Goal: Task Accomplishment & Management: Use online tool/utility

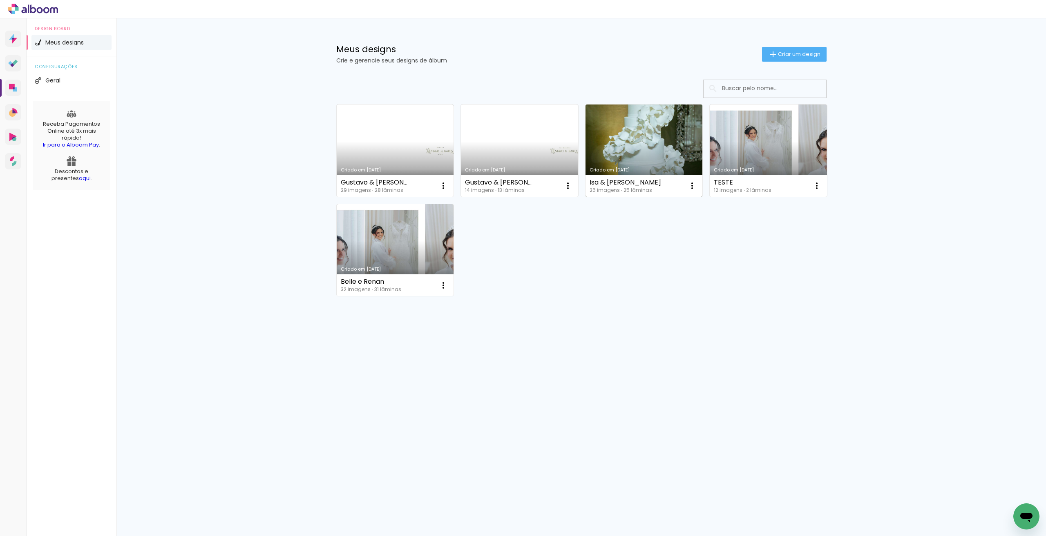
click at [626, 132] on link "Criado em [DATE]" at bounding box center [643, 151] width 117 height 92
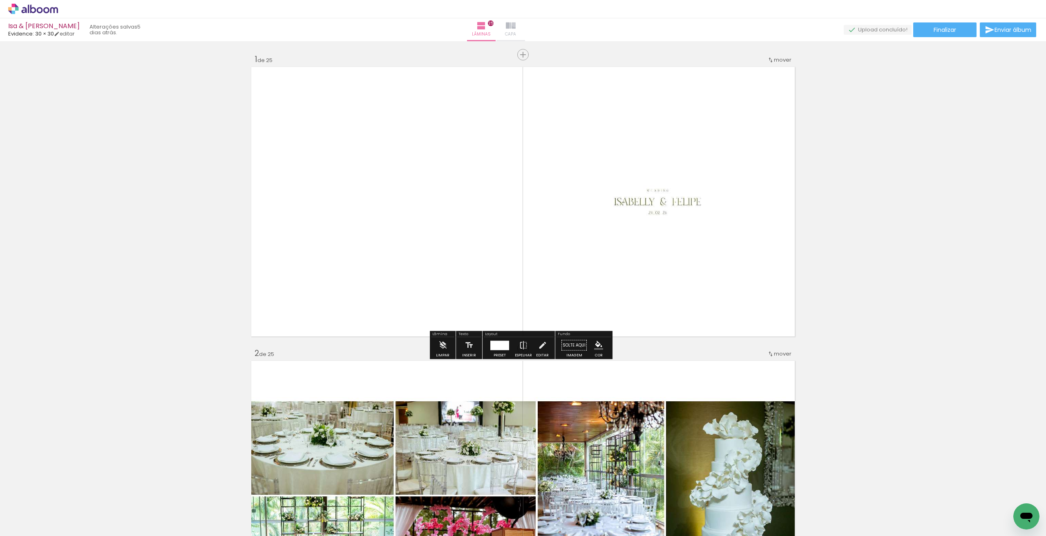
click at [516, 23] on iron-icon at bounding box center [511, 26] width 10 height 10
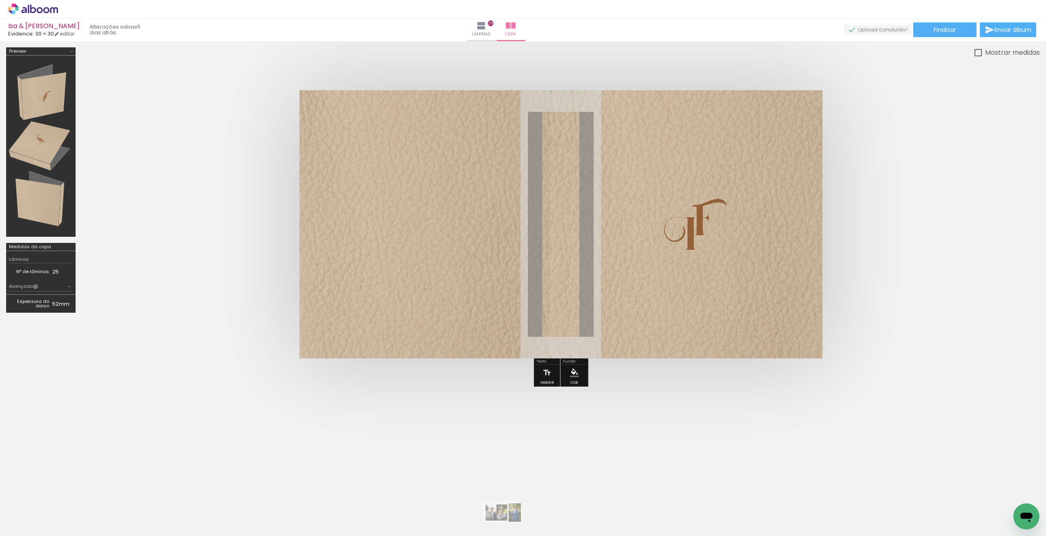
drag, startPoint x: 311, startPoint y: 528, endPoint x: 509, endPoint y: 528, distance: 197.3
click at [0, 0] on slot at bounding box center [0, 0] width 0 height 0
click at [1001, 517] on div at bounding box center [1012, 509] width 40 height 22
click at [995, 493] on iron-icon at bounding box center [994, 492] width 9 height 9
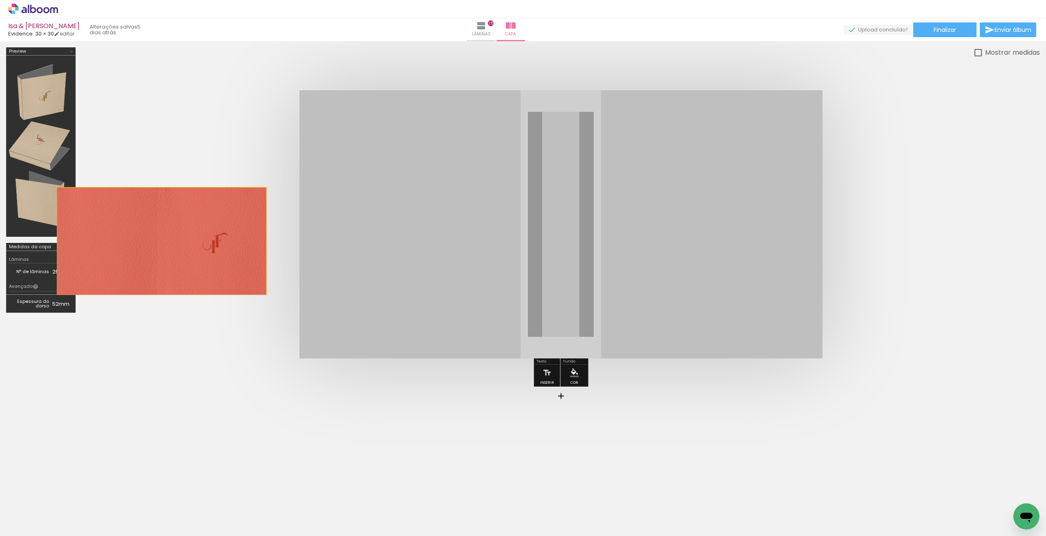
drag, startPoint x: 519, startPoint y: 195, endPoint x: 161, endPoint y: 241, distance: 360.4
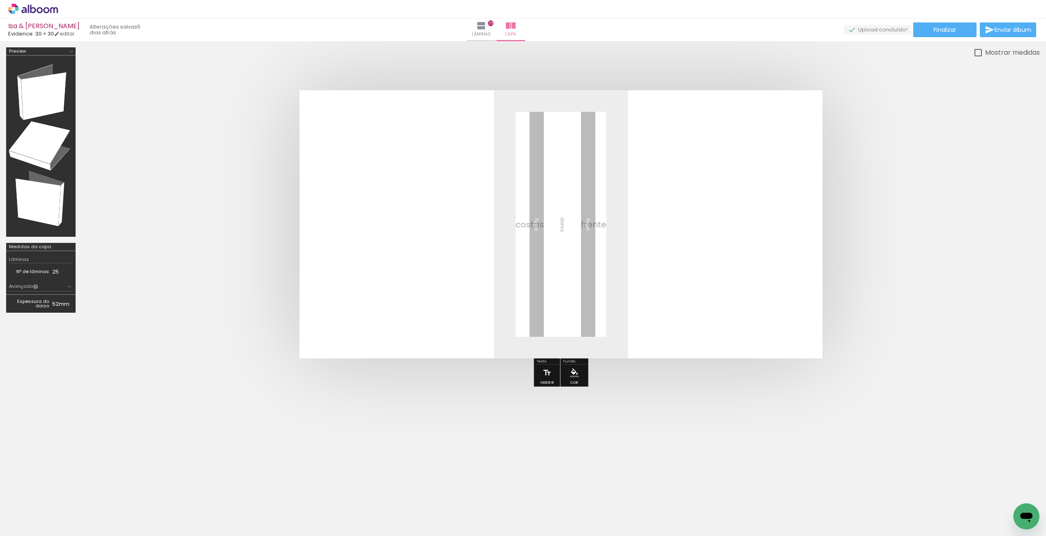
click at [24, 528] on span "Adicionar Fotos" at bounding box center [29, 525] width 25 height 9
click at [0, 0] on input "file" at bounding box center [0, 0] width 0 height 0
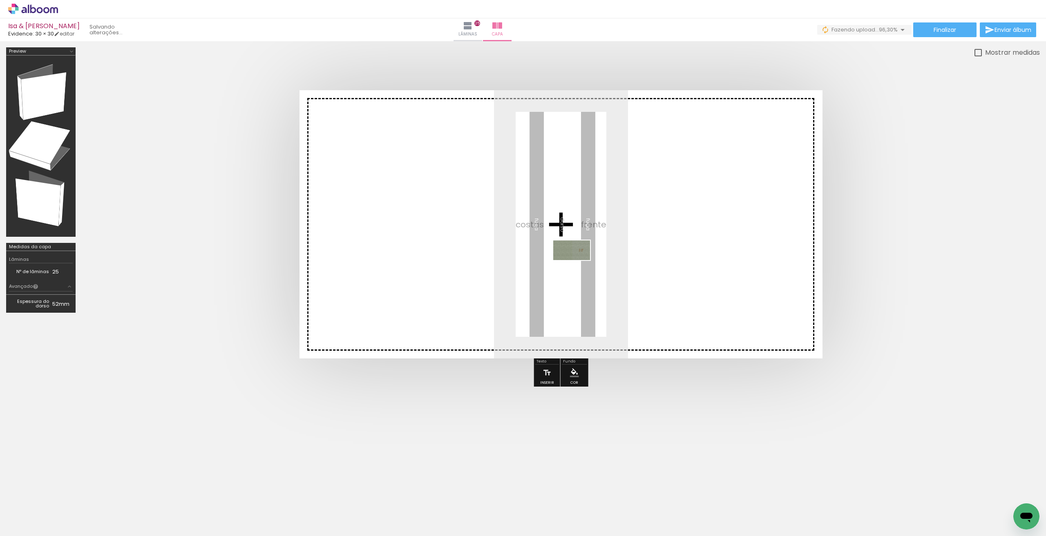
drag, startPoint x: 1005, startPoint y: 512, endPoint x: 572, endPoint y: 265, distance: 498.6
click at [572, 265] on quentale-workspace at bounding box center [523, 268] width 1046 height 536
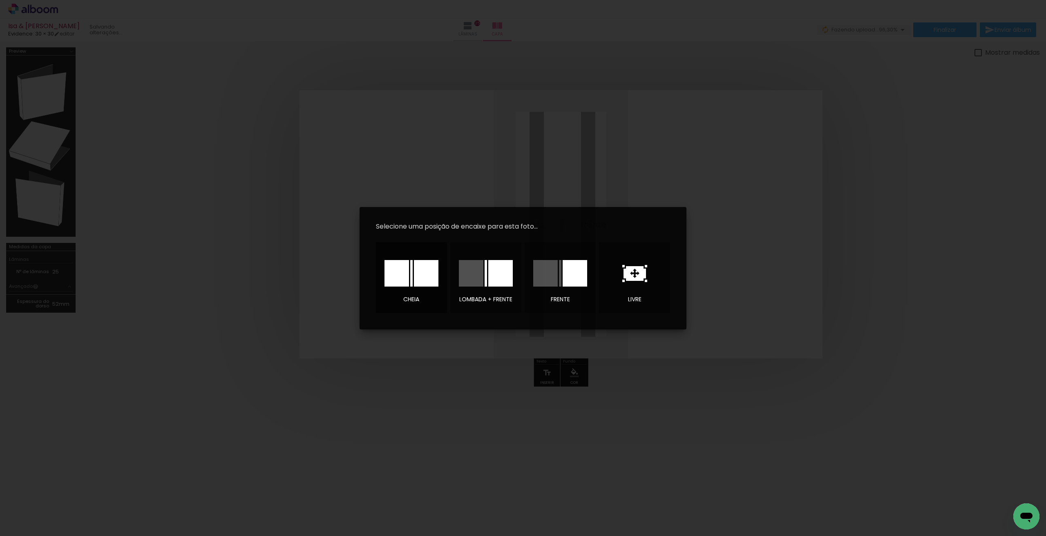
click at [387, 281] on div at bounding box center [396, 273] width 25 height 27
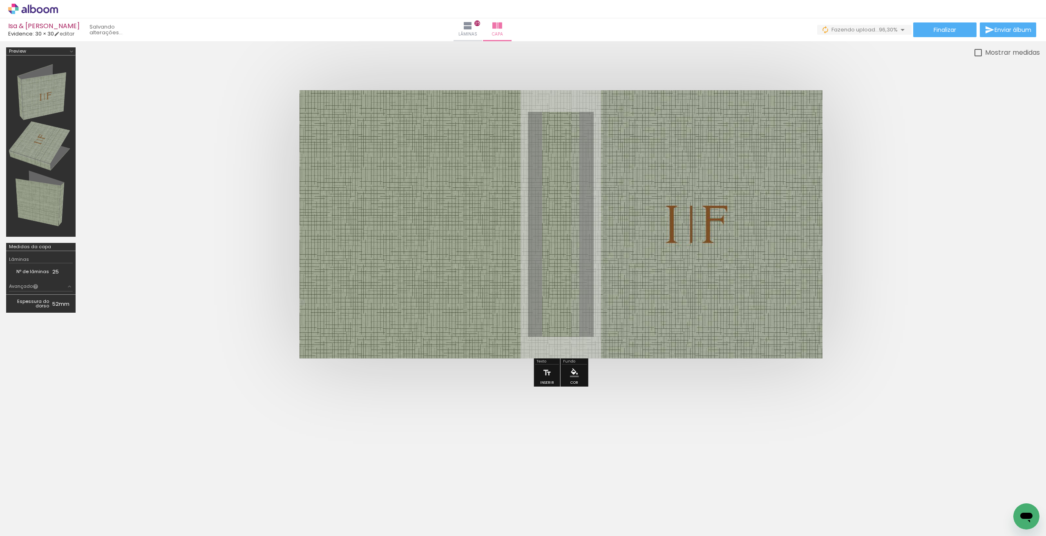
click at [876, 285] on quentale-cover at bounding box center [560, 224] width 893 height 268
click at [923, 26] on paper-button "Finalizar" at bounding box center [944, 29] width 63 height 15
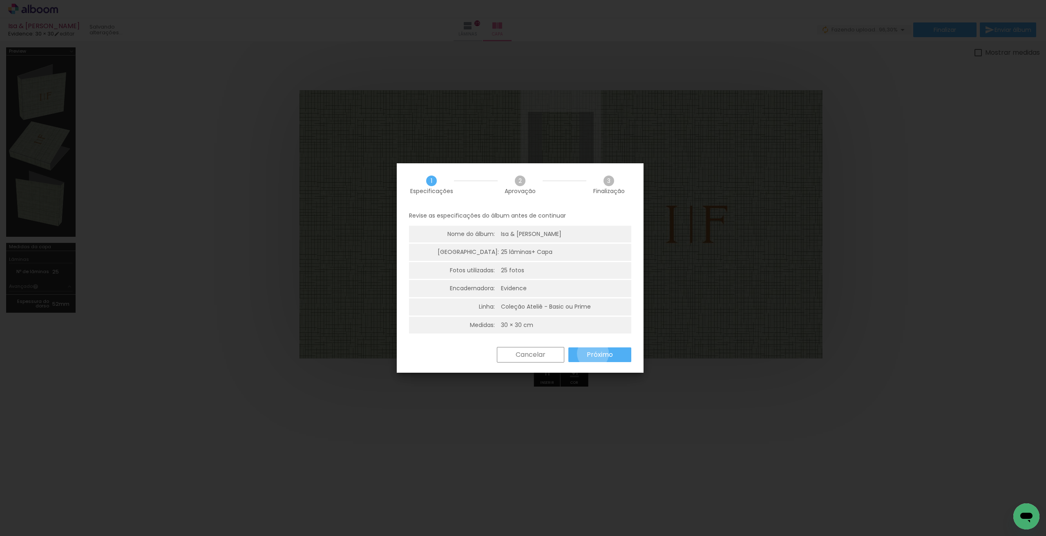
click at [0, 0] on slot "Próximo" at bounding box center [0, 0] width 0 height 0
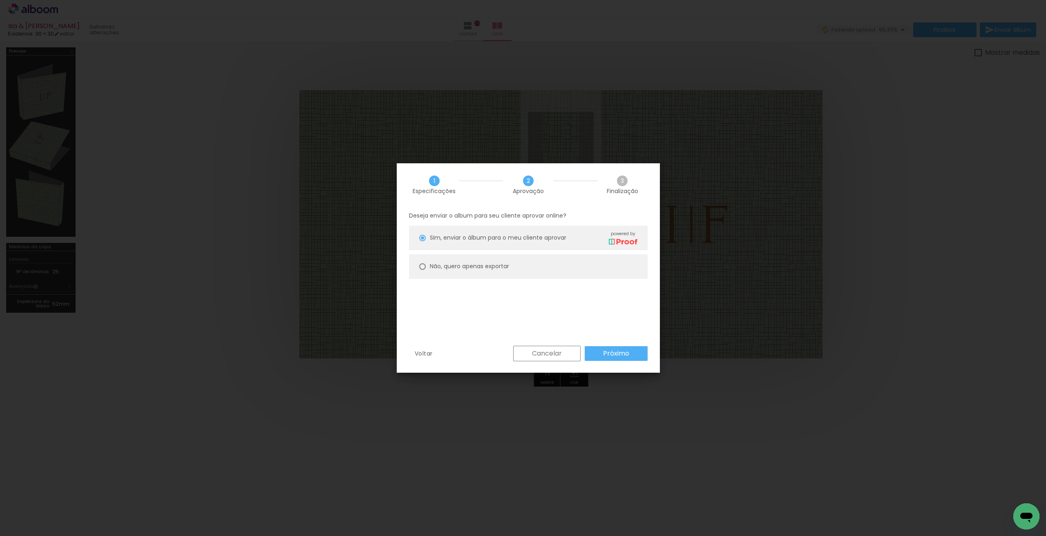
click at [0, 0] on slot "Próximo" at bounding box center [0, 0] width 0 height 0
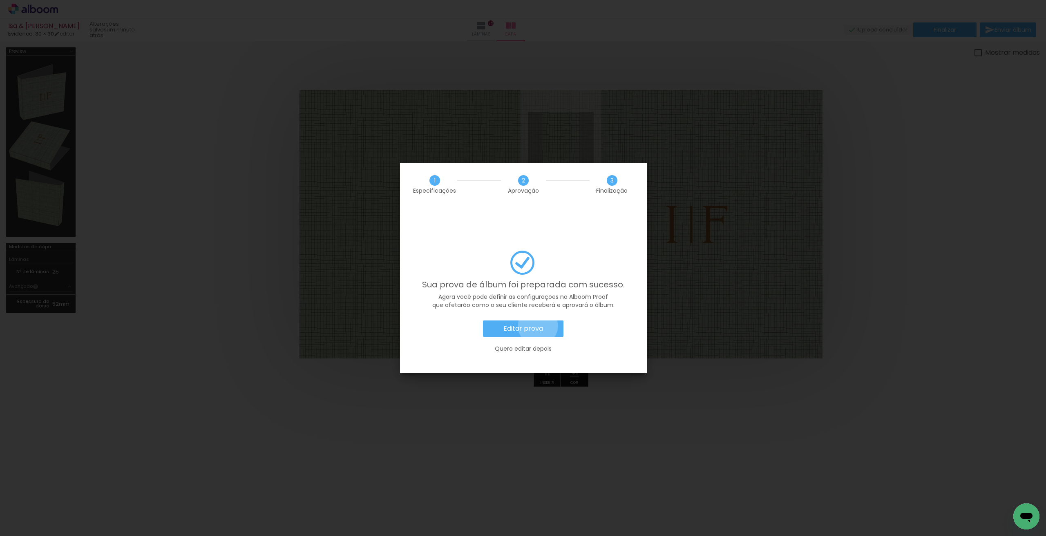
click at [0, 0] on slot "Editar prova" at bounding box center [0, 0] width 0 height 0
